Goal: Check status

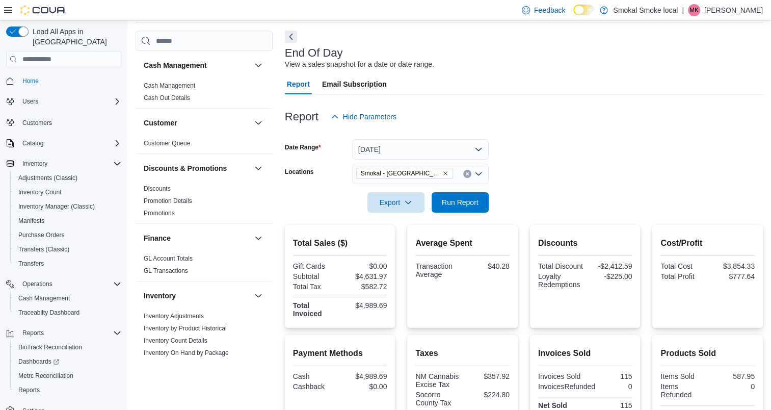
scroll to position [38, 0]
click at [448, 200] on span "Run Report" at bounding box center [460, 203] width 37 height 10
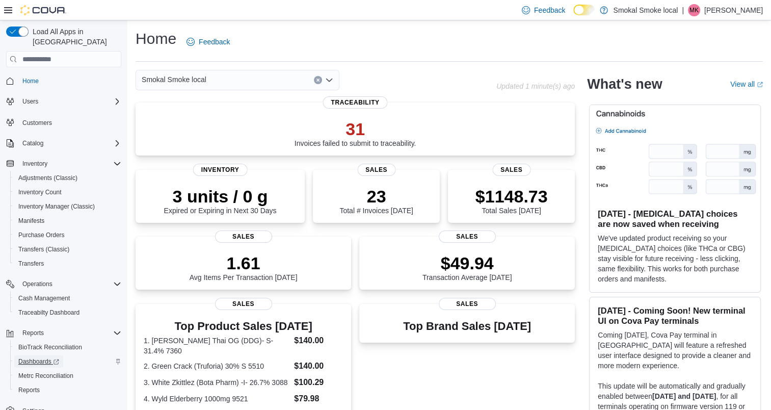
click at [33, 357] on span "Dashboards" at bounding box center [38, 361] width 41 height 8
